Goal: Information Seeking & Learning: Learn about a topic

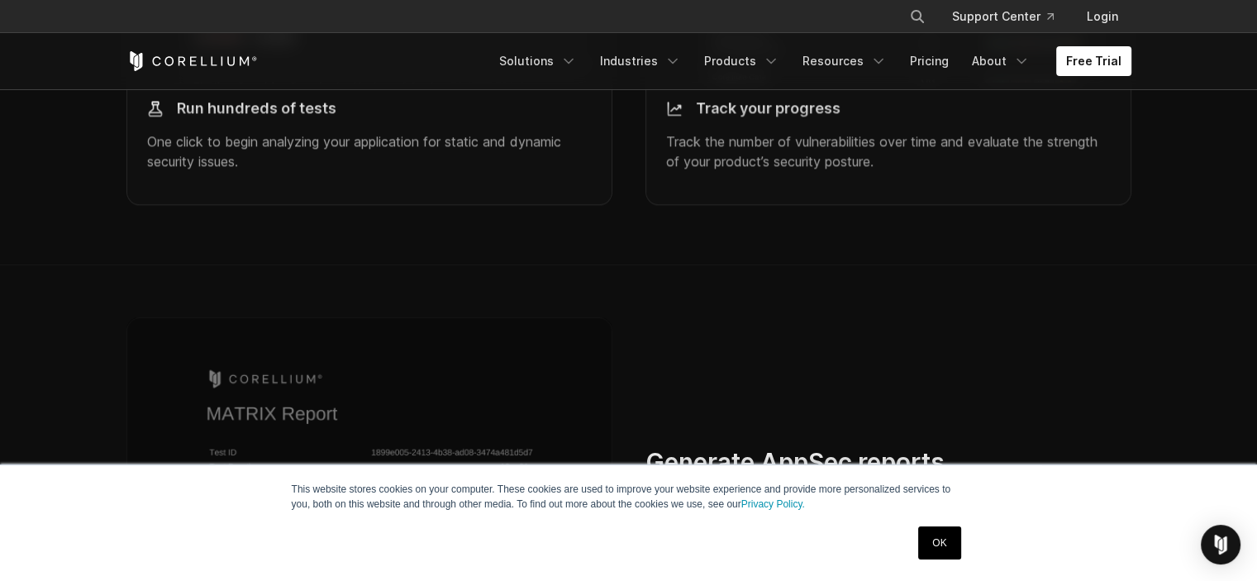
scroll to position [2396, 0]
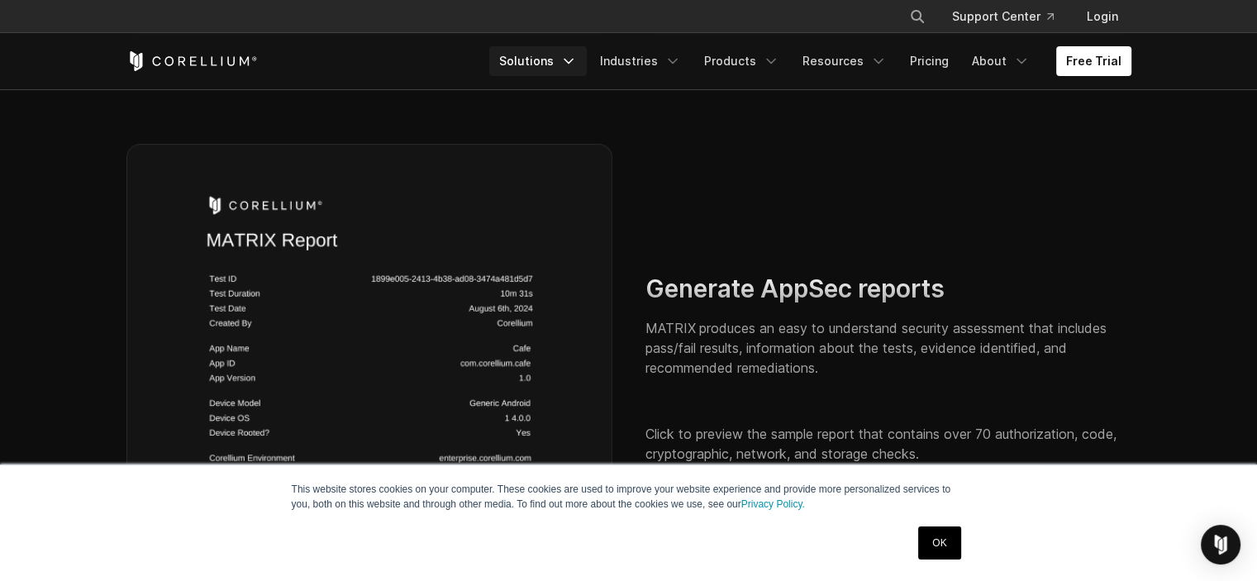
click at [554, 58] on link "Solutions" at bounding box center [537, 61] width 97 height 30
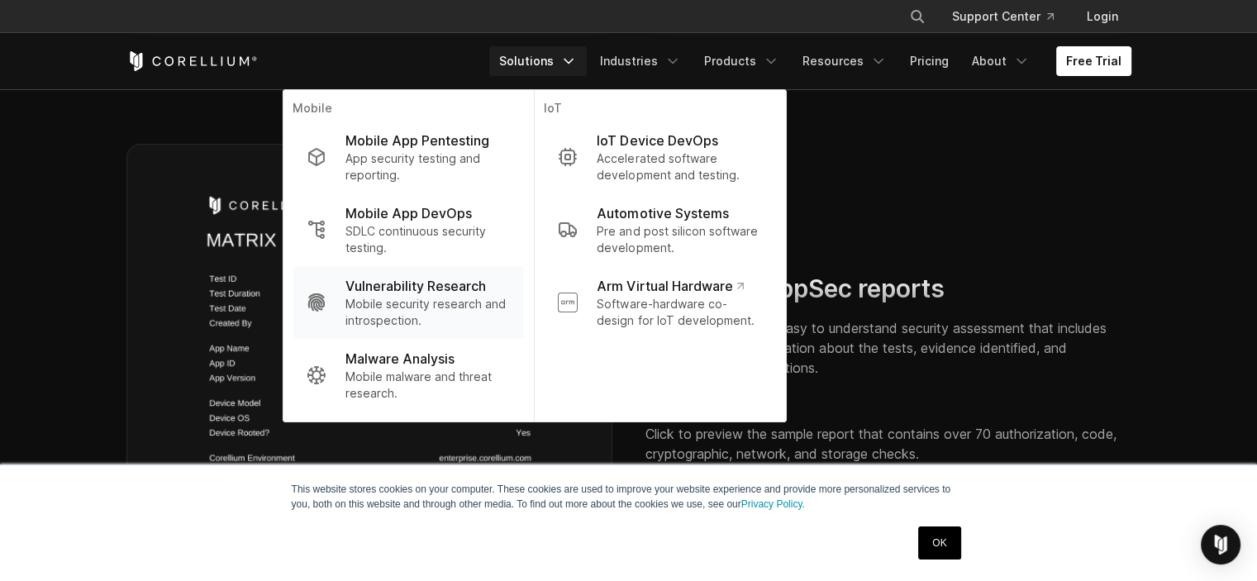
click at [453, 297] on p "Mobile security research and introspection." at bounding box center [427, 312] width 164 height 33
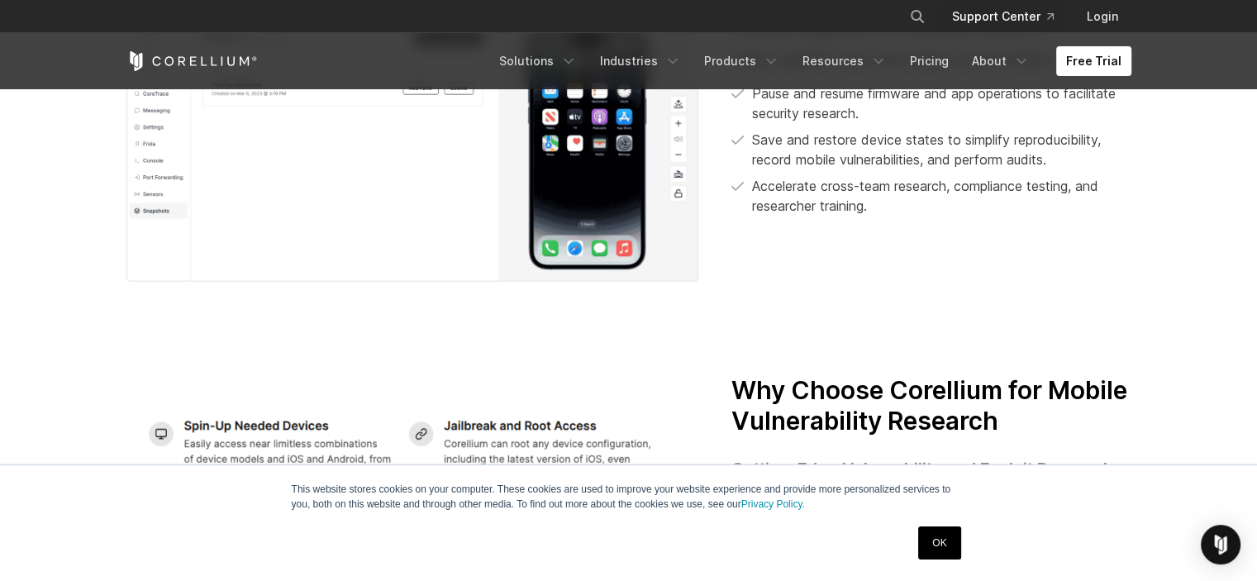
scroll to position [2457, 0]
